Goal: Information Seeking & Learning: Learn about a topic

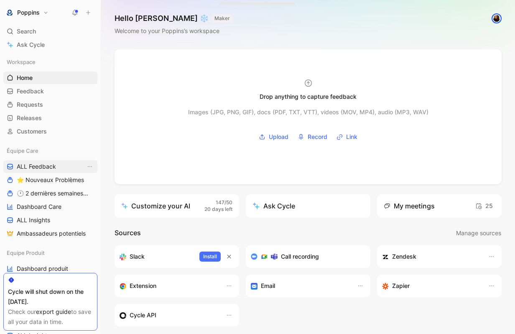
click at [31, 161] on link "ALL Feedback" at bounding box center [50, 166] width 94 height 13
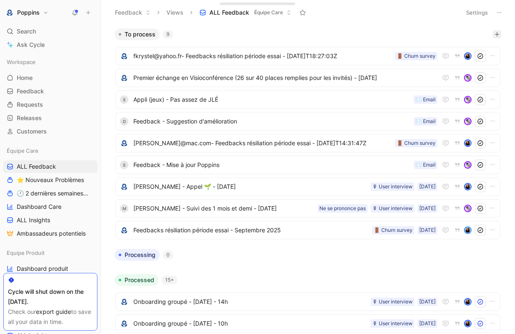
click at [500, 35] on button "button" at bounding box center [497, 34] width 8 height 8
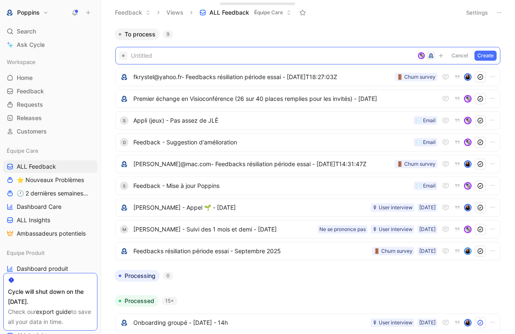
paste span
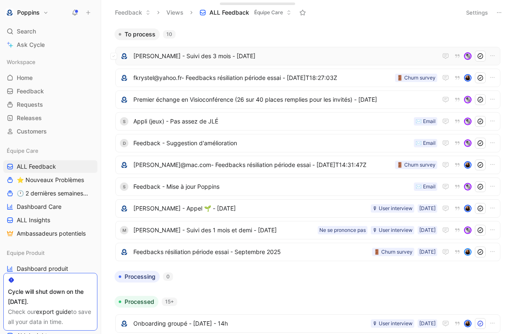
click at [271, 56] on span "[PERSON_NAME] - Suivi des 3 mois - [DATE]" at bounding box center [285, 56] width 304 height 10
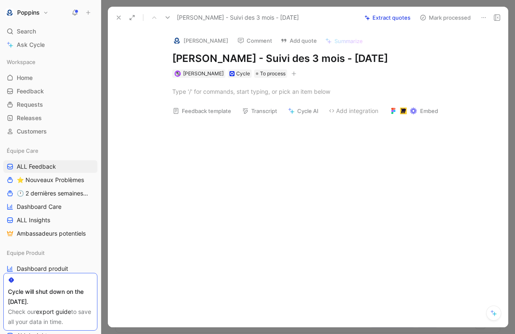
click at [212, 99] on div at bounding box center [316, 91] width 383 height 27
paste div
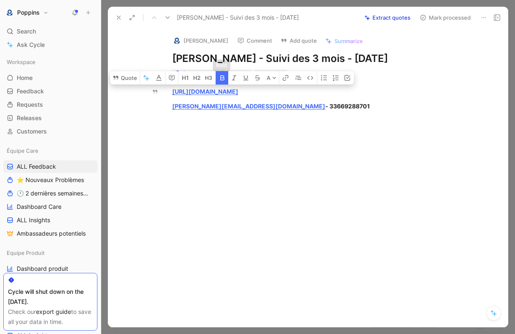
click at [225, 80] on icon "button" at bounding box center [222, 77] width 7 height 7
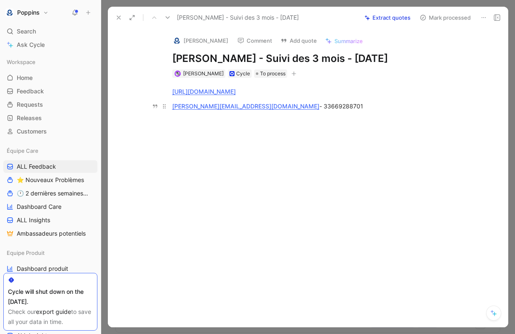
click at [304, 105] on div "[PERSON_NAME][EMAIL_ADDRESS][DOMAIN_NAME] - 33669288701" at bounding box center [316, 106] width 289 height 9
click at [189, 125] on div "Abopnnement PRO BTP 6 mois" at bounding box center [316, 120] width 289 height 9
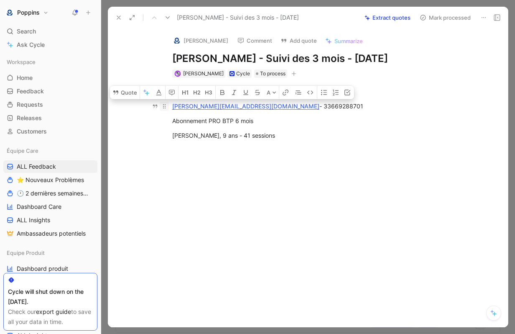
drag, startPoint x: 252, startPoint y: 133, endPoint x: 168, endPoint y: 108, distance: 87.2
click at [168, 108] on div "[URL][DOMAIN_NAME] [PERSON_NAME][EMAIL_ADDRESS][DOMAIN_NAME] - 33669288701 Abon…" at bounding box center [316, 113] width 383 height 71
click at [322, 94] on icon "button" at bounding box center [324, 92] width 7 height 7
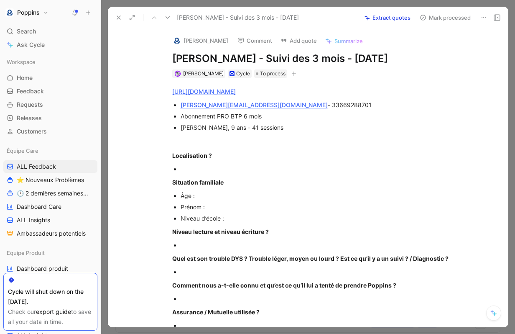
click at [185, 41] on button "[PERSON_NAME]" at bounding box center [200, 40] width 63 height 13
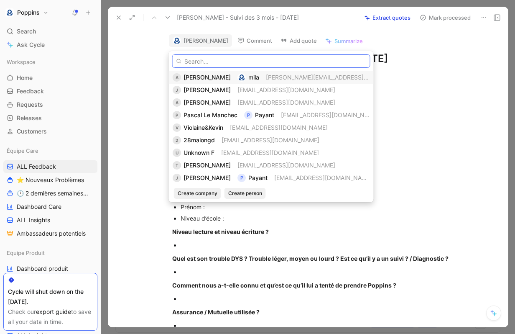
paste input "[PERSON_NAME][EMAIL_ADDRESS][DOMAIN_NAME]"
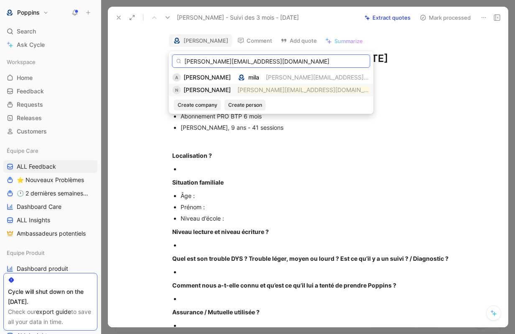
type input "[PERSON_NAME][EMAIL_ADDRESS][DOMAIN_NAME]"
click at [220, 92] on span "[PERSON_NAME]" at bounding box center [207, 89] width 47 height 7
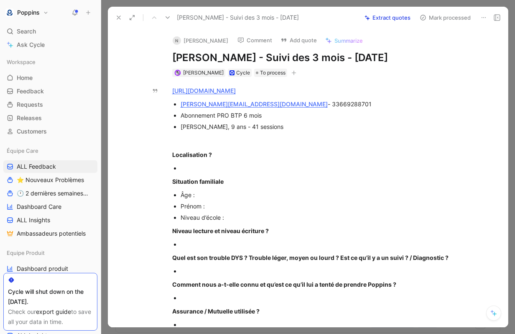
click at [120, 17] on icon at bounding box center [118, 17] width 7 height 7
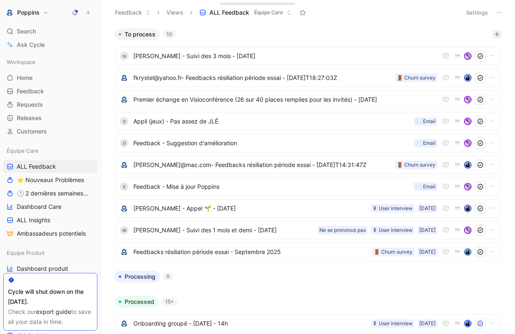
click at [496, 36] on icon "button" at bounding box center [497, 34] width 5 height 5
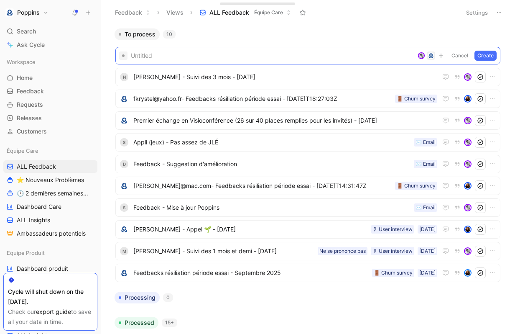
paste span
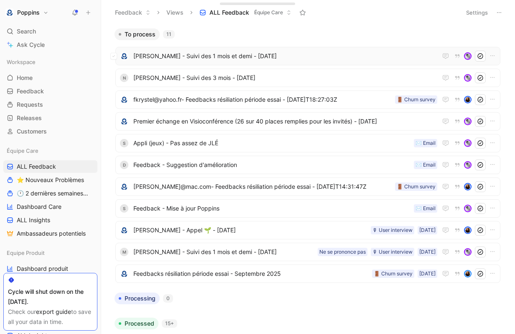
click at [285, 57] on span "[PERSON_NAME] - Suivi des 1 mois et demi - [DATE]" at bounding box center [285, 56] width 304 height 10
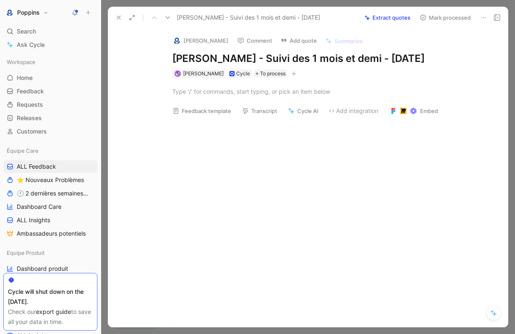
click at [176, 39] on img at bounding box center [177, 40] width 8 height 8
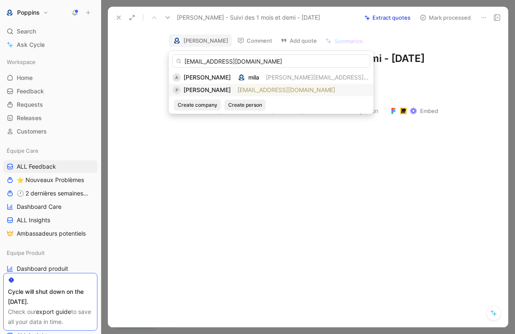
type input "[EMAIL_ADDRESS][DOMAIN_NAME]"
click at [251, 87] on mark "[EMAIL_ADDRESS][DOMAIN_NAME]" at bounding box center [287, 89] width 98 height 7
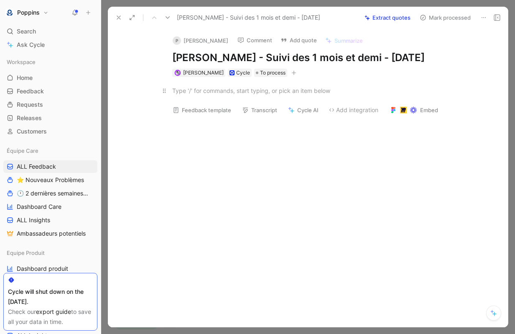
click at [228, 93] on div at bounding box center [316, 90] width 289 height 9
paste div
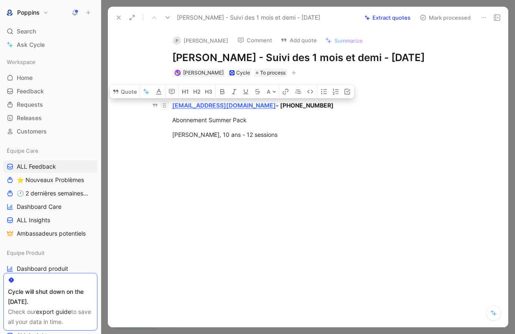
drag, startPoint x: 263, startPoint y: 135, endPoint x: 166, endPoint y: 105, distance: 101.4
click at [166, 105] on div "[URL][DOMAIN_NAME] [EMAIL_ADDRESS][DOMAIN_NAME] - [PHONE_NUMBER] Abonnement Sum…" at bounding box center [316, 112] width 383 height 71
click at [320, 92] on button "button" at bounding box center [323, 91] width 13 height 13
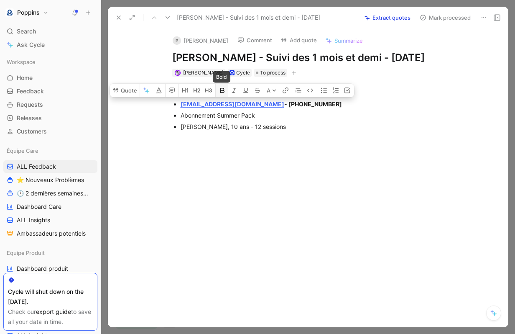
click at [223, 90] on icon "button" at bounding box center [222, 90] width 4 height 5
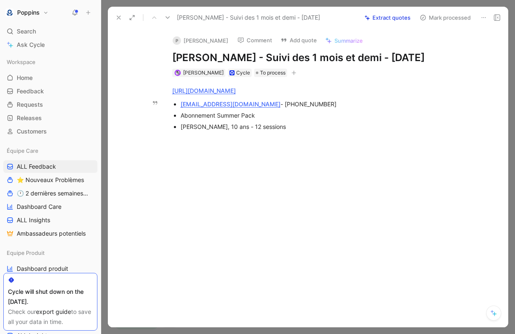
click at [298, 147] on div at bounding box center [316, 189] width 383 height 100
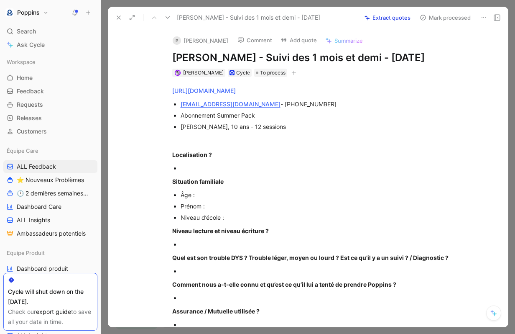
click at [116, 14] on button at bounding box center [119, 18] width 12 height 12
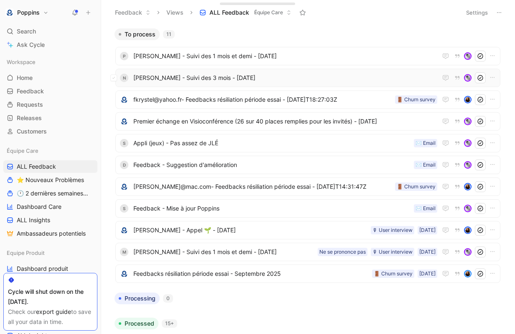
click at [239, 74] on span "[PERSON_NAME] - Suivi des 3 mois - [DATE]" at bounding box center [285, 78] width 304 height 10
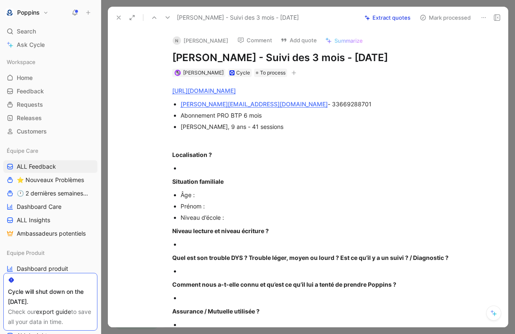
click at [197, 166] on div at bounding box center [321, 168] width 281 height 9
click at [203, 193] on div "Âge :" at bounding box center [321, 194] width 281 height 9
click at [187, 126] on div "[PERSON_NAME], 9 ans - 41 sessions" at bounding box center [321, 126] width 281 height 9
copy div "[PERSON_NAME]"
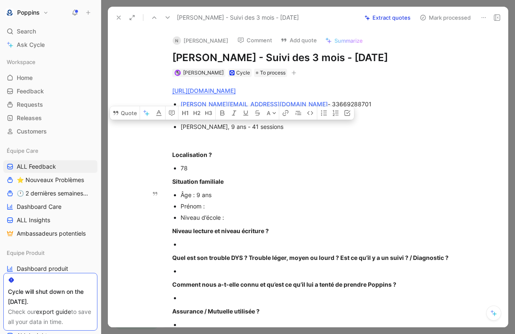
click at [231, 202] on div "Prénom :" at bounding box center [321, 206] width 281 height 9
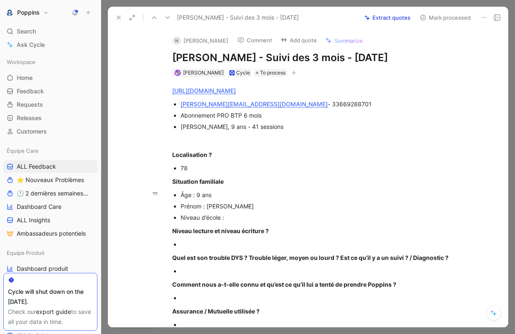
click at [226, 193] on div "Âge : 9 ans" at bounding box center [321, 194] width 281 height 9
click at [232, 217] on div "Niveau d’école :" at bounding box center [321, 217] width 281 height 9
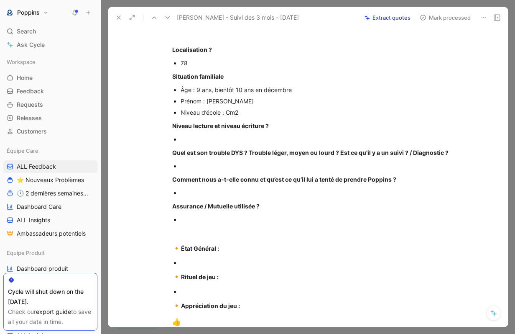
scroll to position [184, 0]
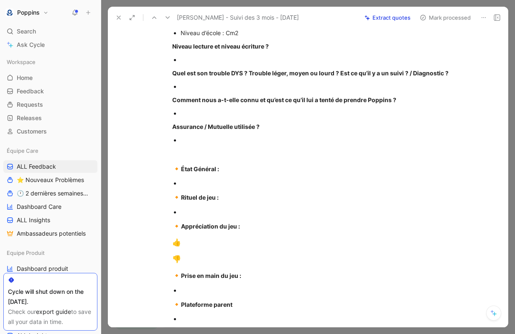
click at [212, 218] on p "🔸 Appréciation du jeu :" at bounding box center [316, 226] width 321 height 16
click at [201, 212] on div at bounding box center [321, 211] width 281 height 9
click at [354, 208] on div "J’essaie de faire en sorte que les sessions Poppins soient régulièrent tous les…" at bounding box center [321, 211] width 281 height 9
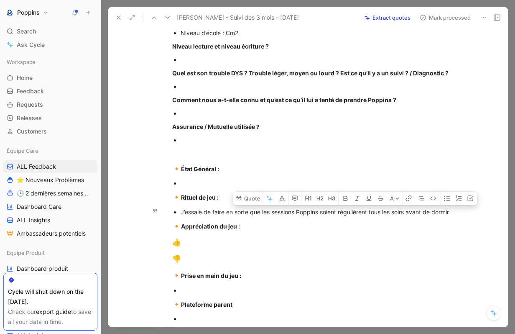
click at [371, 211] on div "J’essaie de faire en sorte que les sessions Poppins soient régulièrent tous les…" at bounding box center [321, 211] width 281 height 9
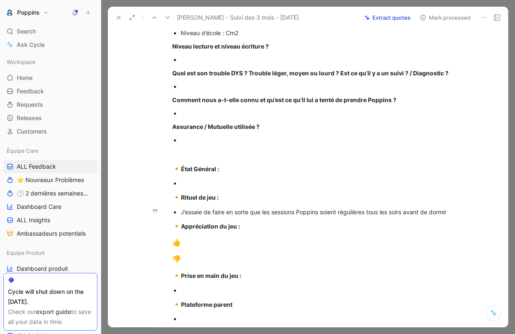
click at [458, 210] on div "J’essaie de faire en sorte que les sessions Poppins soient régulières tous les …" at bounding box center [321, 211] width 281 height 9
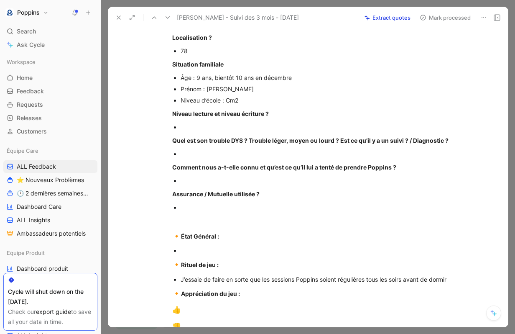
click at [233, 126] on div at bounding box center [321, 127] width 281 height 9
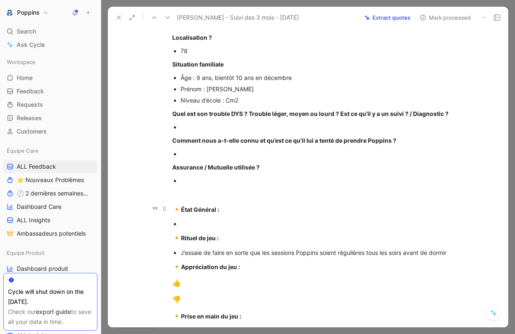
click at [234, 213] on div "🔸 État Général :" at bounding box center [316, 209] width 289 height 11
click at [314, 212] on div "🔸 État Général :" at bounding box center [316, 209] width 289 height 11
click at [300, 218] on p at bounding box center [321, 223] width 281 height 11
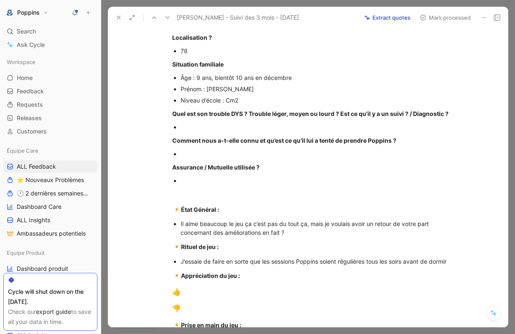
click at [248, 129] on div at bounding box center [321, 127] width 281 height 9
click at [291, 234] on div "Il aime beaucoup le jeu ça c’est pas du tout ça, mais je voulais avoir un retou…" at bounding box center [321, 228] width 281 height 18
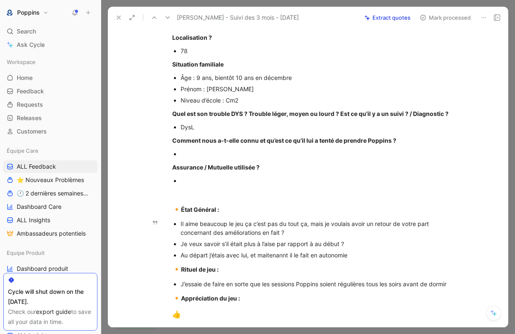
click at [276, 255] on div "Au départ j’étais avec lui, et maitenannt il le fait en autonomie" at bounding box center [321, 255] width 281 height 9
click at [361, 252] on div "Au départ j’étais avec lui, et maintenant il le fait en autonomie" at bounding box center [321, 255] width 281 height 9
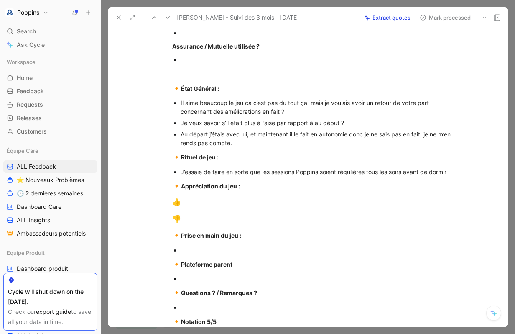
scroll to position [253, 0]
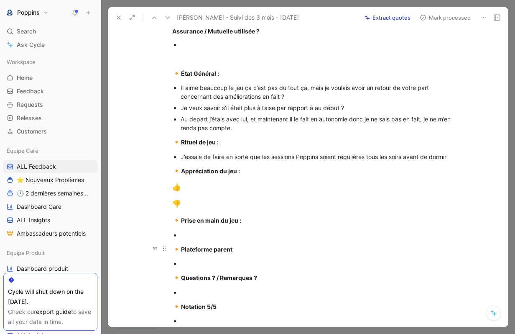
click at [192, 241] on p "🔸 Plateforme parent" at bounding box center [316, 249] width 321 height 16
click at [189, 231] on div at bounding box center [321, 234] width 281 height 9
click at [193, 262] on div at bounding box center [321, 263] width 281 height 9
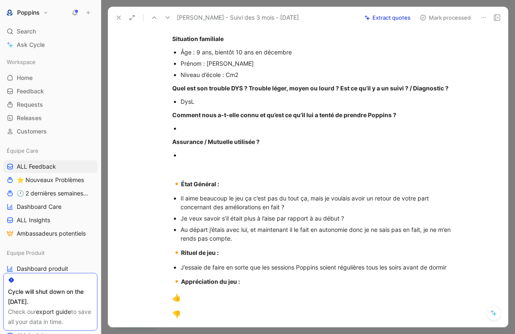
scroll to position [65, 0]
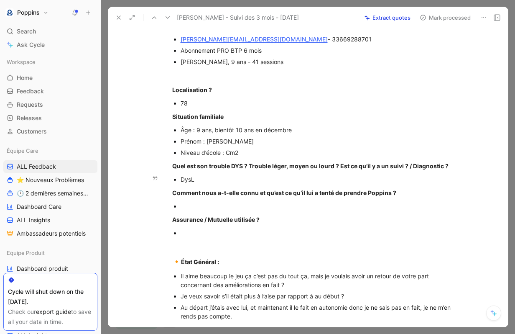
click at [248, 176] on div "DysL" at bounding box center [321, 179] width 281 height 9
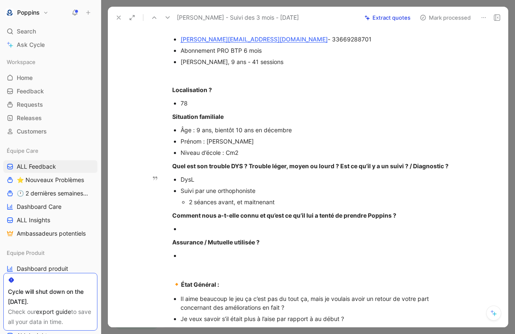
click at [258, 196] on p "Suivi par une orthophoniste" at bounding box center [321, 190] width 281 height 11
click at [255, 201] on div "2 séances avant, et maitnenant" at bounding box center [325, 201] width 273 height 9
click at [197, 230] on div at bounding box center [321, 228] width 281 height 9
click at [184, 254] on div at bounding box center [321, 255] width 281 height 9
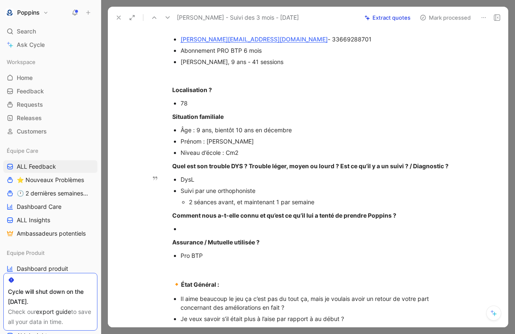
scroll to position [382, 0]
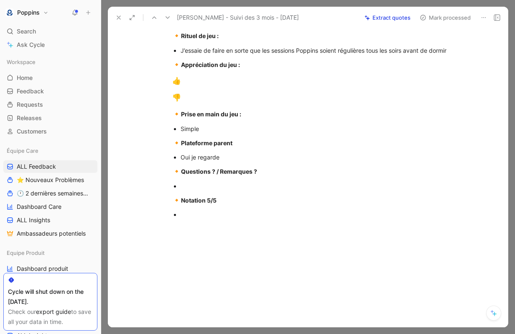
click at [206, 194] on p "🔸 Notation 5/5" at bounding box center [316, 200] width 321 height 16
click at [205, 189] on div at bounding box center [321, 186] width 281 height 9
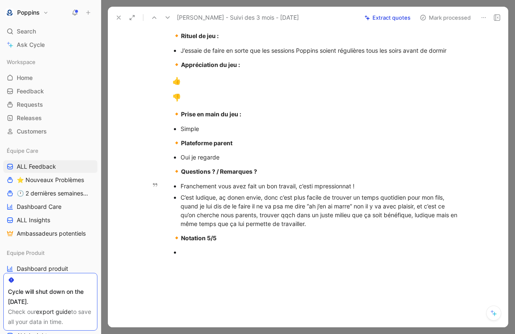
click at [322, 184] on div "Franchement vous avez fait un bon travail, c’esti mpressionnat !" at bounding box center [321, 186] width 281 height 9
click at [314, 184] on div "Franchement vous avez fait un bon travail, c’esti mpressionnat !" at bounding box center [321, 186] width 281 height 9
click at [348, 186] on div "Franchement vous avez fait un bon travail, c’est impressionnat !" at bounding box center [321, 186] width 281 height 9
click at [325, 225] on div "C’est ludique, aç donen envie, donc c’est plus facile de trouver un temps quoti…" at bounding box center [321, 210] width 281 height 35
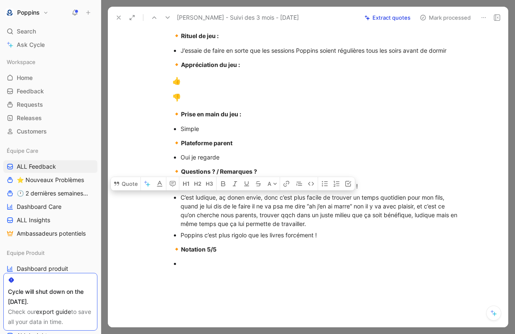
drag, startPoint x: 220, startPoint y: 197, endPoint x: 246, endPoint y: 195, distance: 26.8
click at [246, 195] on div "C’est ludique, aç donen envie, donc c’est plus facile de trouver un temps quoti…" at bounding box center [321, 210] width 281 height 35
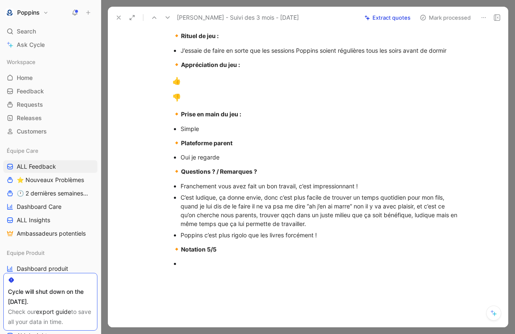
scroll to position [358, 0]
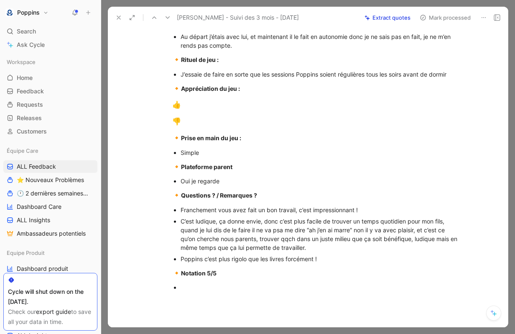
click at [196, 128] on p "👎" at bounding box center [316, 122] width 321 height 16
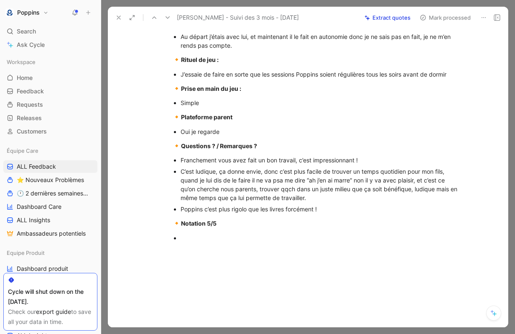
click at [187, 235] on div at bounding box center [321, 237] width 281 height 9
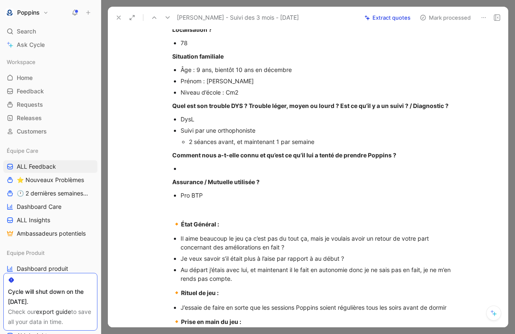
scroll to position [123, 0]
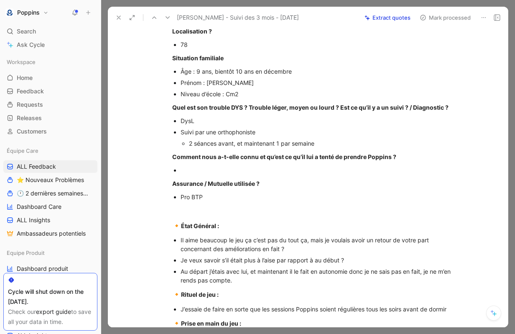
click at [195, 166] on div at bounding box center [321, 170] width 281 height 9
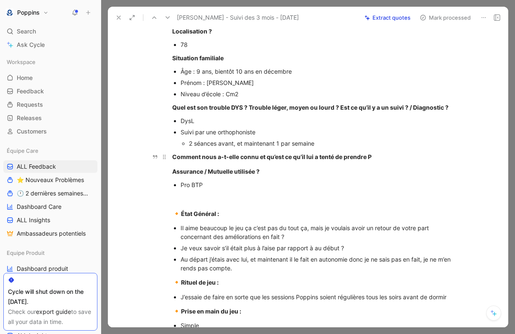
click at [200, 157] on strong "Comment nous a-t-elle connu et qu’est ce qu’il lui a tenté de prendre P" at bounding box center [272, 156] width 200 height 7
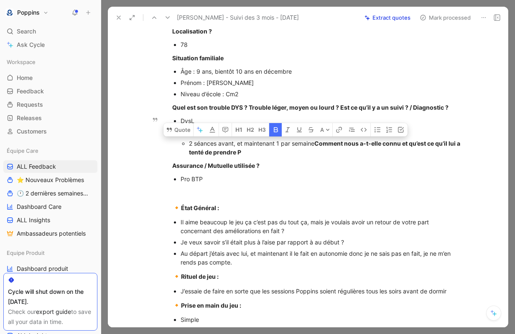
drag, startPoint x: 270, startPoint y: 150, endPoint x: 323, endPoint y: 145, distance: 53.8
click at [323, 145] on div "2 séances avant, et maintenant 1 par semaine Comment nous a-t-elle connu et qu’…" at bounding box center [325, 148] width 273 height 18
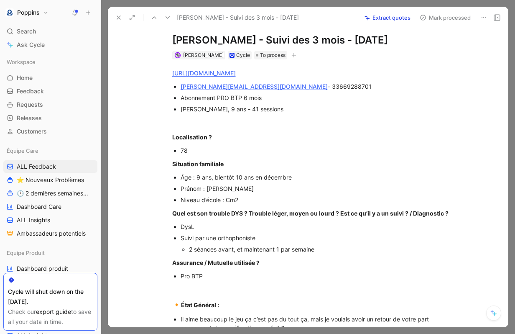
scroll to position [0, 0]
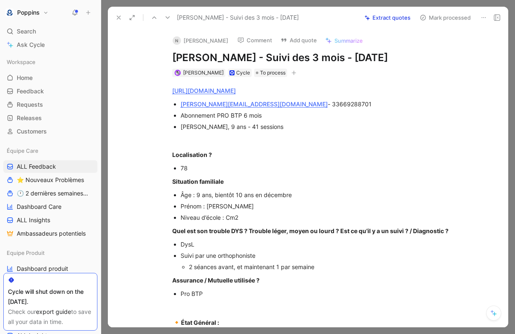
click at [290, 72] on button "button" at bounding box center [294, 73] width 8 height 8
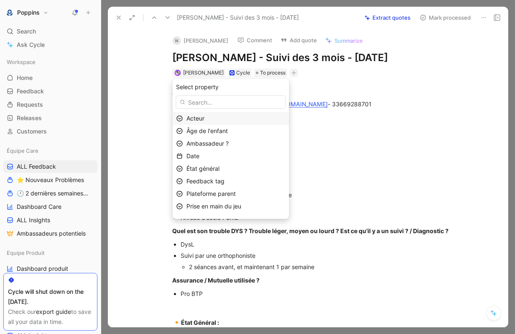
click at [269, 122] on div "Acteur" at bounding box center [236, 118] width 99 height 10
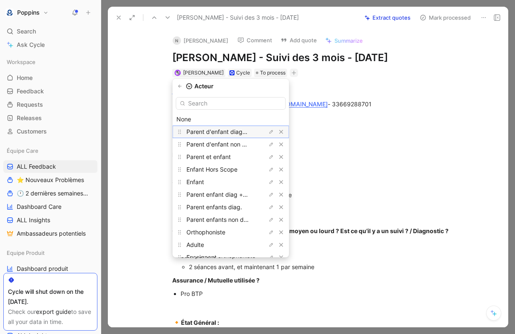
click at [257, 131] on span "Parent d'enfant diagnostiqué" at bounding box center [226, 131] width 79 height 7
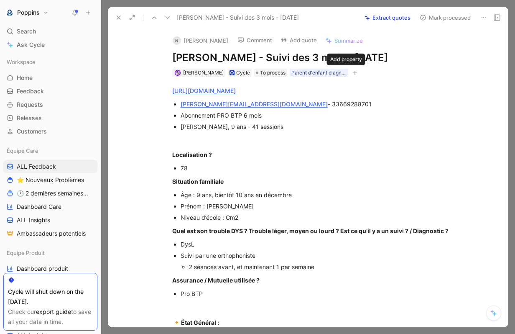
click at [353, 71] on icon "button" at bounding box center [355, 72] width 5 height 5
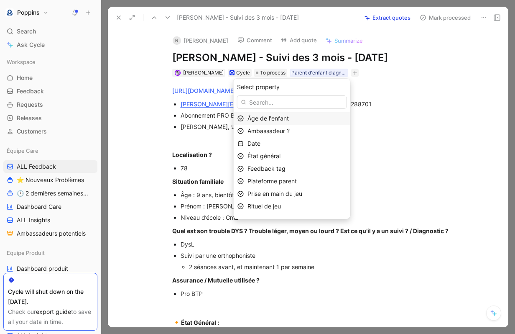
click at [298, 117] on div "Âge de l'enfant" at bounding box center [297, 118] width 99 height 10
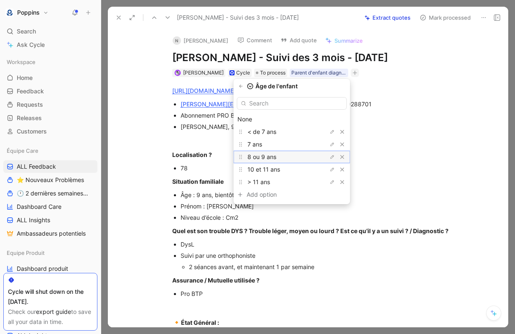
click at [286, 155] on div "8 ou 9 ans" at bounding box center [279, 157] width 63 height 10
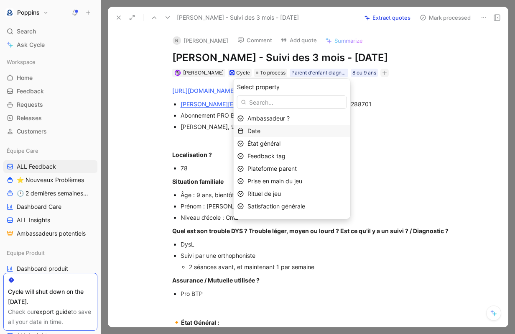
click at [283, 134] on div "Date" at bounding box center [297, 131] width 99 height 10
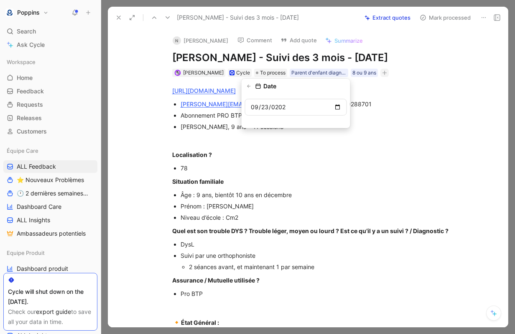
type input "[DATE]"
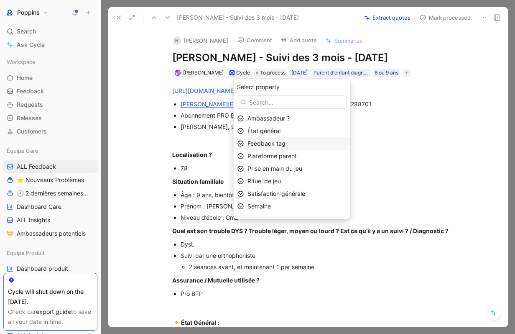
click at [285, 146] on span "Feedback tag" at bounding box center [267, 143] width 38 height 7
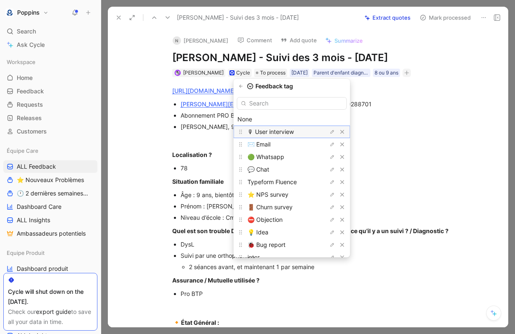
click at [279, 128] on span "🎙 User interview" at bounding box center [271, 131] width 46 height 7
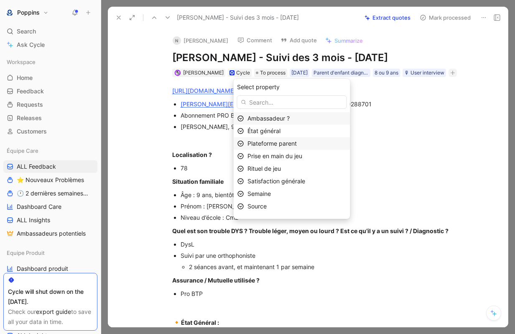
click at [297, 138] on div "Plateforme parent" at bounding box center [297, 143] width 99 height 10
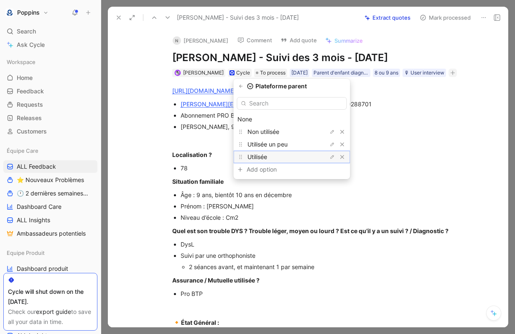
click at [294, 151] on div "Utilisée" at bounding box center [292, 157] width 117 height 13
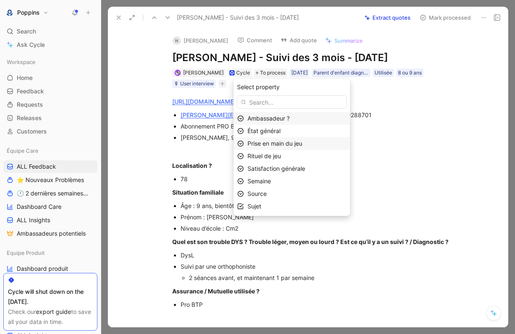
click at [286, 146] on span "Prise en main du jeu" at bounding box center [275, 143] width 55 height 7
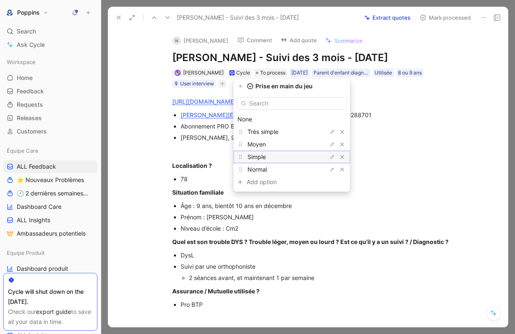
click at [280, 154] on div "Simple" at bounding box center [279, 157] width 63 height 10
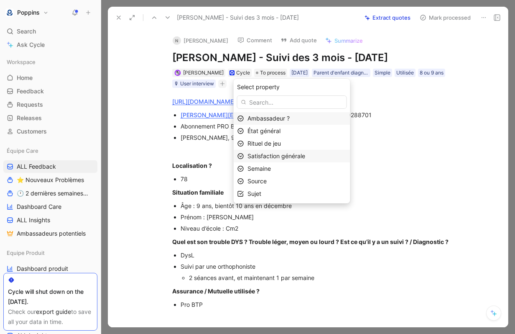
click at [284, 156] on span "Satisfaction générale" at bounding box center [277, 155] width 58 height 7
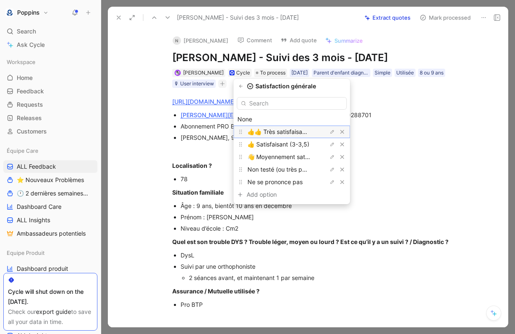
click at [286, 131] on span "👍👍 Très satisfaisant (>= 4))" at bounding box center [288, 131] width 81 height 7
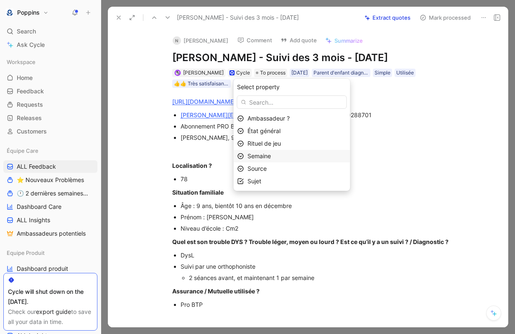
click at [284, 154] on div "Semaine" at bounding box center [297, 156] width 99 height 10
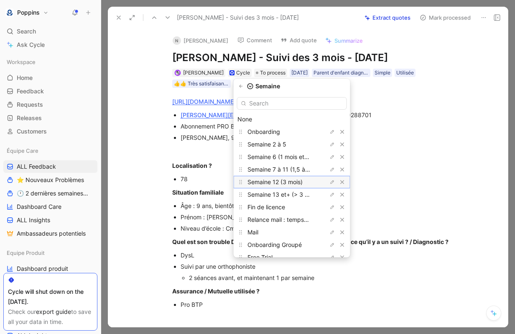
click at [303, 184] on span "Semaine 12 (3 mois)" at bounding box center [275, 181] width 55 height 7
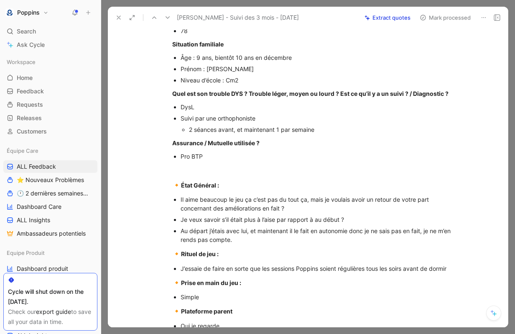
scroll to position [337, 0]
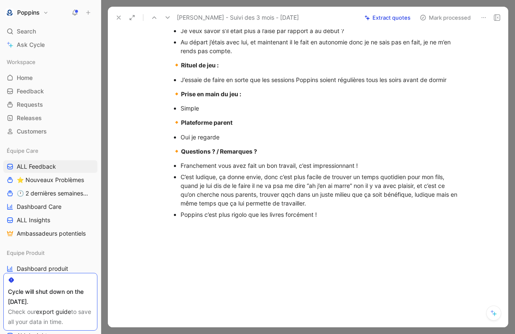
click at [324, 215] on div "Poppins c’est plus rigolo que les livres forcément !" at bounding box center [321, 214] width 281 height 9
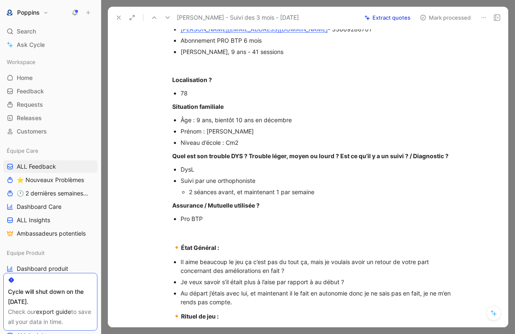
scroll to position [0, 0]
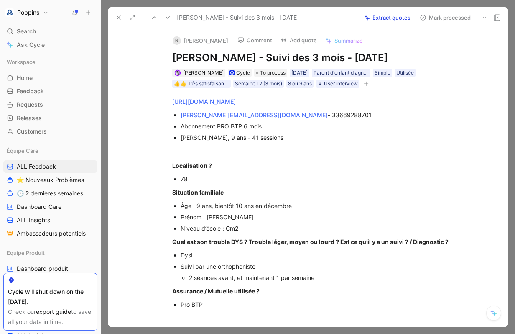
click at [368, 83] on icon "button" at bounding box center [366, 83] width 5 height 0
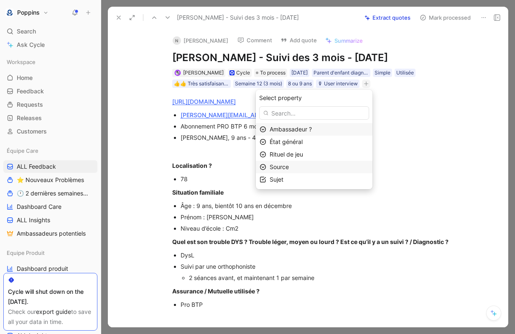
click at [297, 167] on div "Source" at bounding box center [319, 167] width 99 height 10
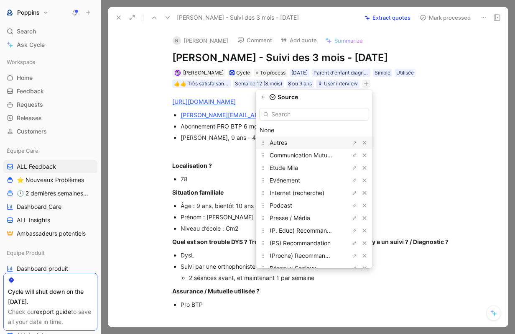
scroll to position [22, 0]
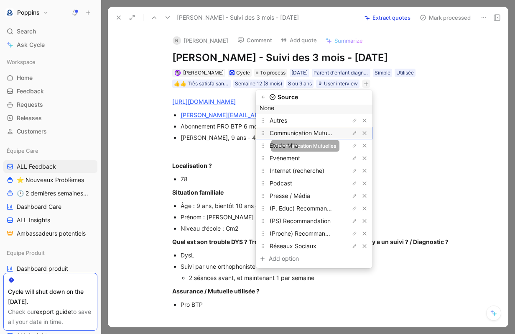
click at [302, 135] on span "Communication Mutuelles" at bounding box center [305, 132] width 70 height 7
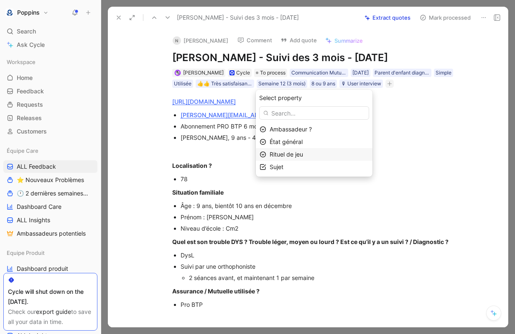
click at [303, 156] on span "Rituel de jeu" at bounding box center [286, 154] width 33 height 7
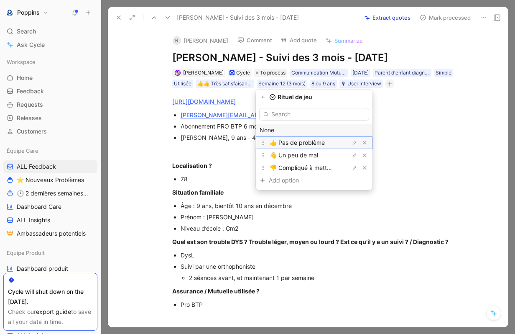
click at [305, 141] on span "👍 Pas de problème" at bounding box center [297, 142] width 55 height 7
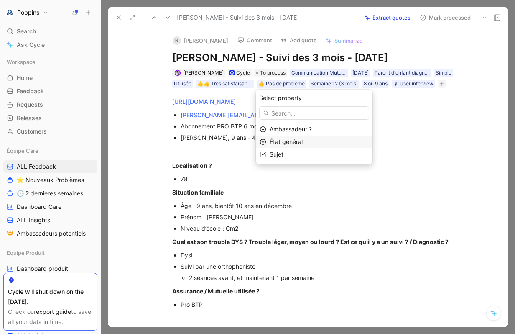
click at [303, 144] on span "État général" at bounding box center [286, 141] width 33 height 7
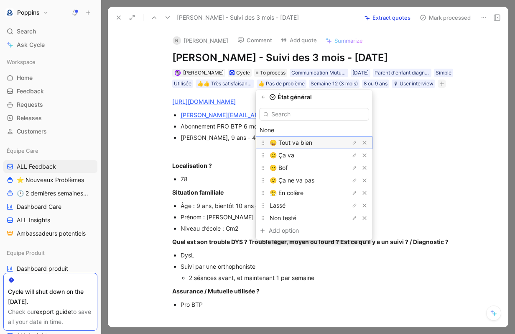
click at [305, 144] on span "😄 Tout va bien" at bounding box center [291, 142] width 43 height 7
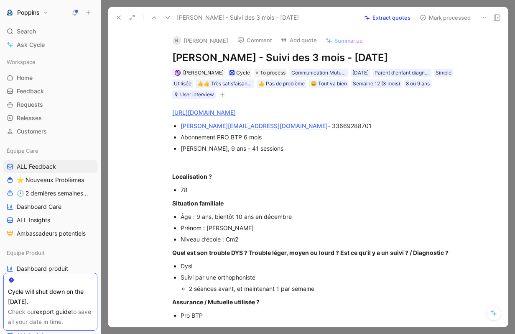
scroll to position [57, 0]
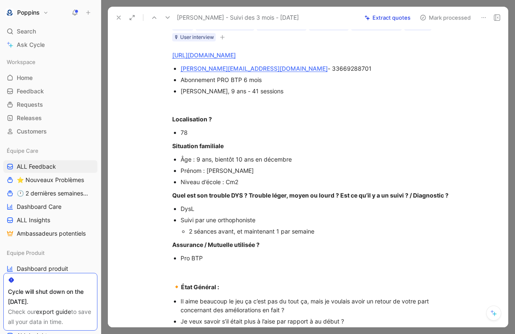
click at [225, 204] on p "DysL" at bounding box center [321, 208] width 281 height 11
click at [204, 215] on p "Suivi par une orthophoniste" at bounding box center [321, 219] width 281 height 11
click at [198, 213] on p "DysL" at bounding box center [321, 208] width 281 height 11
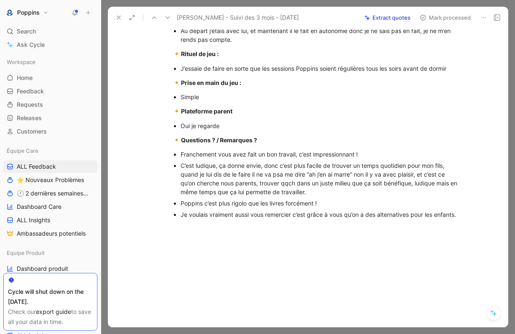
click at [364, 215] on div "Je voulais vraiment aussi vous remercier c’est grâce à vous qu’on a des alterna…" at bounding box center [321, 214] width 281 height 9
click at [261, 228] on div "On dit souvent quand ça va, et quand ça va on ne dit pas !" at bounding box center [321, 225] width 281 height 9
click at [367, 226] on div "On dit souvent quand ça va pas , et quand ça va on ne dit pas !" at bounding box center [321, 225] width 281 height 9
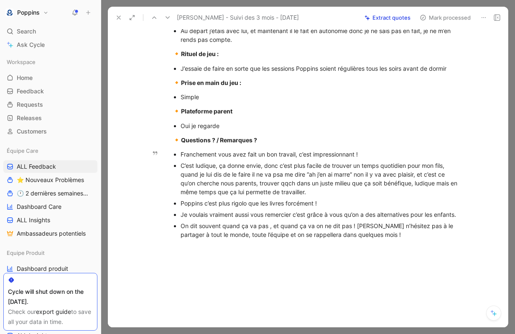
click at [301, 232] on div "On dit souvent quand ça va pas , et quand ça va on ne dit pas ! [PERSON_NAME] n…" at bounding box center [321, 230] width 281 height 18
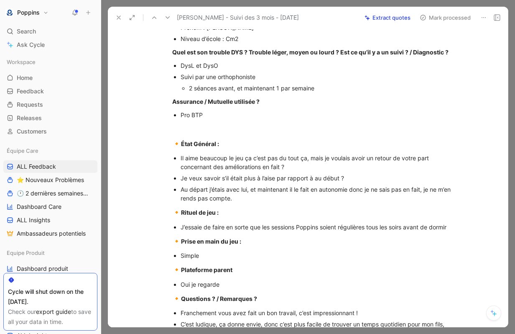
scroll to position [0, 0]
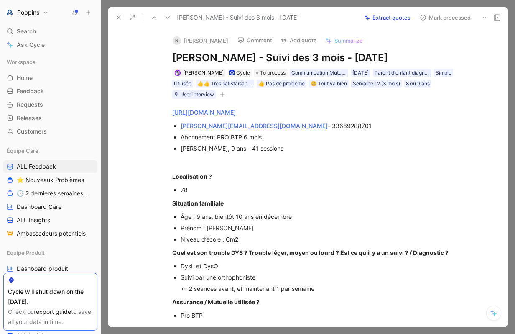
click at [205, 173] on strong "Localisation ?" at bounding box center [192, 176] width 40 height 7
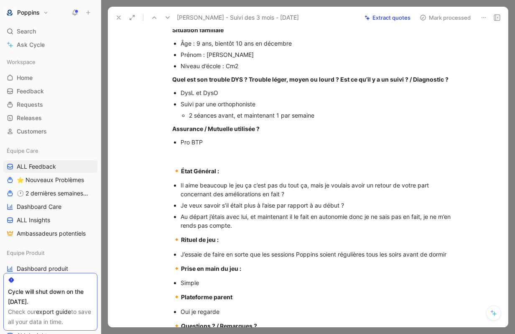
scroll to position [379, 0]
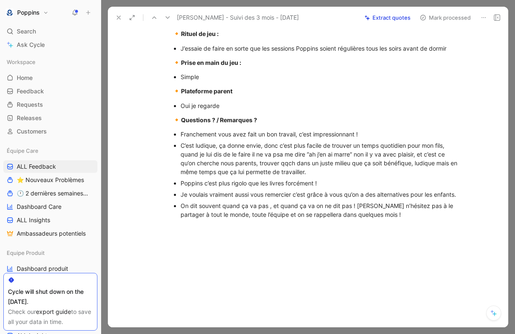
click at [202, 204] on div "On dit souvent quand ça va pas , et quand ça va on ne dit pas ! [PERSON_NAME] n…" at bounding box center [321, 210] width 281 height 18
click at [332, 207] on div "On dit souvent quand ça va pas , et quand ça va on ne dit pas ! [PERSON_NAME] n…" at bounding box center [321, 210] width 281 height 18
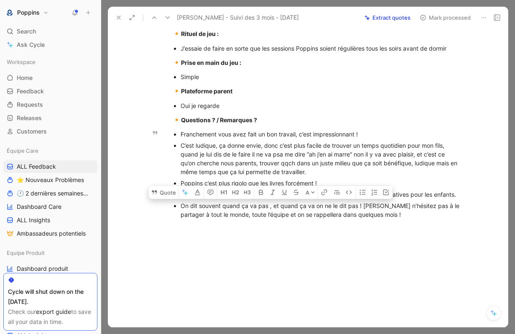
drag, startPoint x: 179, startPoint y: 205, endPoint x: 361, endPoint y: 204, distance: 181.5
click at [361, 204] on ul "Franchement vous avez fait un bon travail, c’est impressionnant ! C’est ludique…" at bounding box center [316, 174] width 321 height 92
copy div "On dit souvent quand ça va pas , et quand ça va on ne le dit pas !"
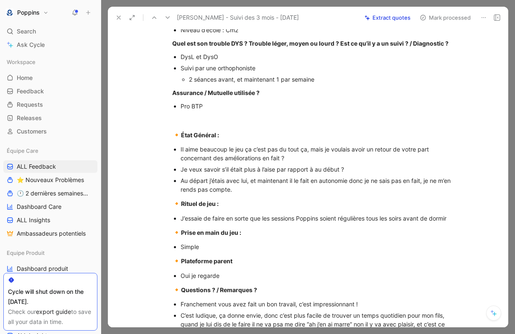
scroll to position [0, 0]
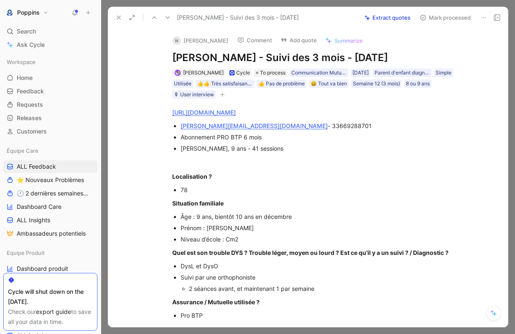
drag, startPoint x: 257, startPoint y: 56, endPoint x: 173, endPoint y: 56, distance: 83.6
click at [173, 56] on h1 "[PERSON_NAME] - Suivi des 3 mois - [DATE]" at bounding box center [316, 57] width 289 height 13
copy h1 "[PERSON_NAME]"
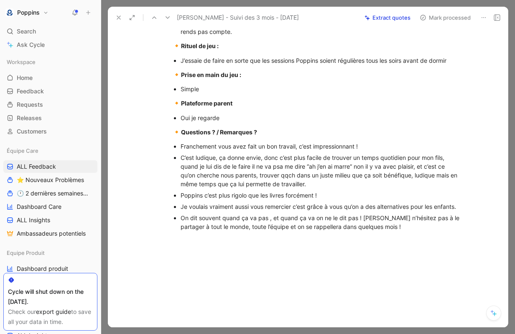
scroll to position [353, 0]
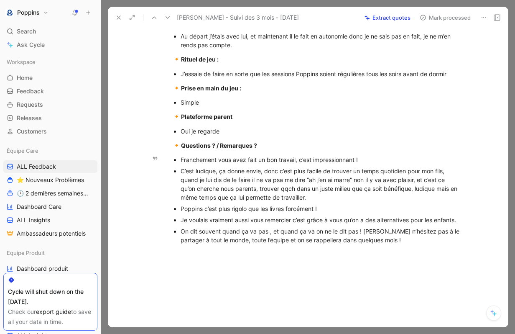
drag, startPoint x: 180, startPoint y: 220, endPoint x: 460, endPoint y: 220, distance: 280.2
click at [460, 220] on div "Je voulais vraiment aussi vous remercier c’est grâce à vous qu’on a des alterna…" at bounding box center [321, 219] width 281 height 9
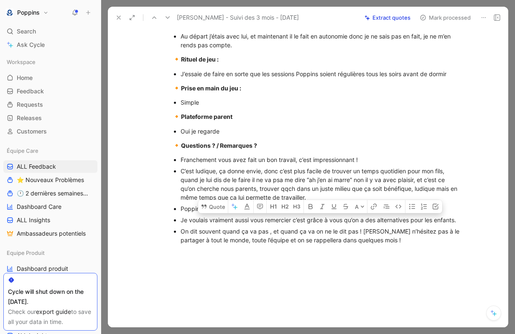
copy div "Je voulais vraiment aussi vous remercier c’est grâce à vous qu’on a des alterna…"
click at [192, 180] on div "C’est ludique, ça donne envie, donc c’est plus facile de trouver un temps quoti…" at bounding box center [321, 183] width 281 height 35
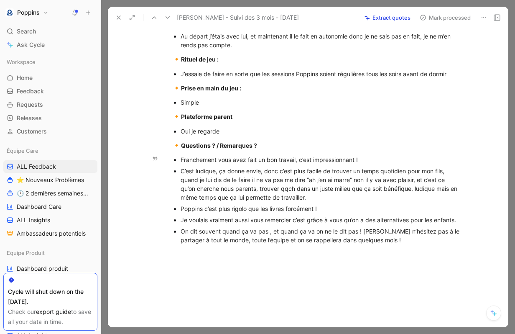
click at [275, 180] on div "C’est ludique, ça donne envie, donc c’est plus facile de trouver un temps quoti…" at bounding box center [321, 183] width 281 height 35
click at [366, 180] on div "C’est ludique, ça donne envie, donc c’est plus facile de trouver un temps quoti…" at bounding box center [321, 183] width 281 height 35
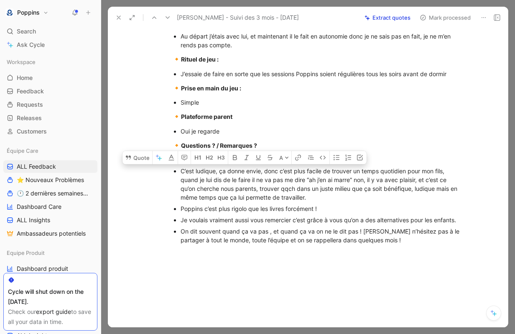
drag, startPoint x: 318, startPoint y: 196, endPoint x: 176, endPoint y: 169, distance: 144.4
click at [181, 169] on li "C’est ludique, ça donne envie, donc c’est plus facile de trouver un temps quoti…" at bounding box center [321, 184] width 281 height 38
copy div "C’est ludique, ça donne envie, donc c’est plus facile de trouver un temps quoti…"
click at [281, 194] on div "C’est ludique, ça donne envie, donc c’est plus facile de trouver un temps quoti…" at bounding box center [321, 183] width 281 height 35
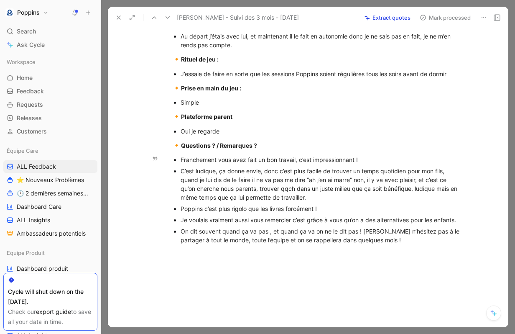
click at [272, 159] on div "Franchement vous avez fait un bon travail, c’est impressionnant !" at bounding box center [321, 159] width 281 height 9
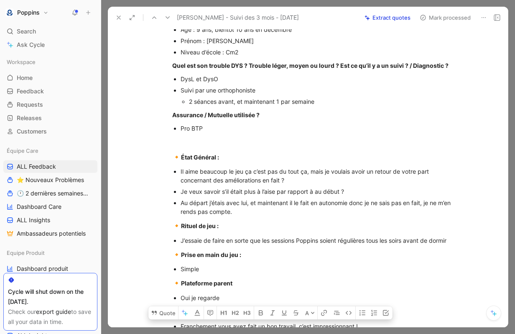
scroll to position [379, 0]
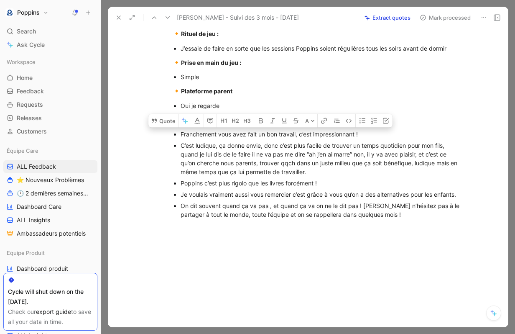
click at [243, 202] on div "On dit souvent quand ça va pas , et quand ça va on ne le dit pas ! [PERSON_NAME…" at bounding box center [321, 210] width 281 height 18
